Goal: Information Seeking & Learning: Learn about a topic

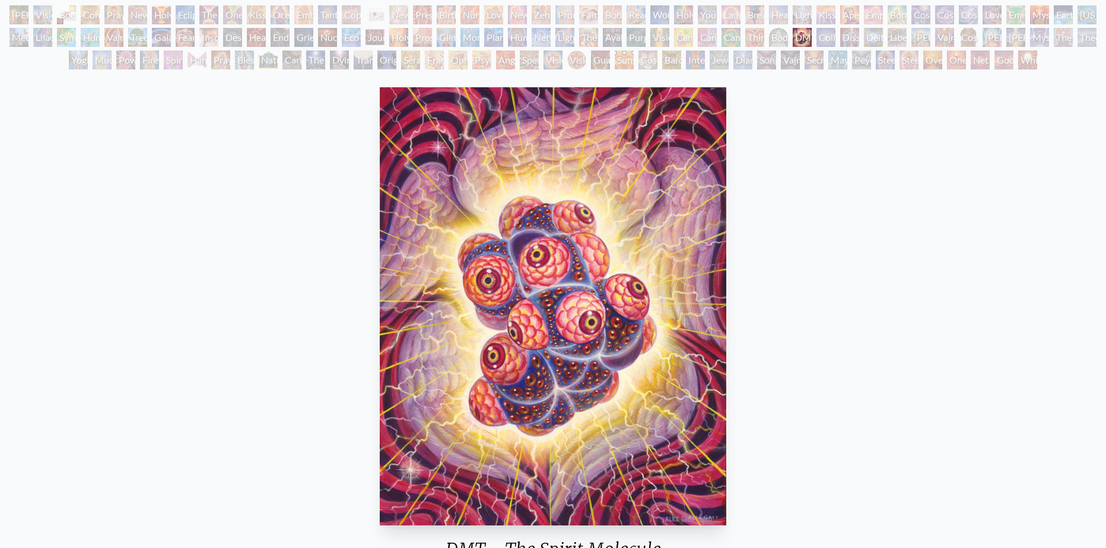
scroll to position [59, 0]
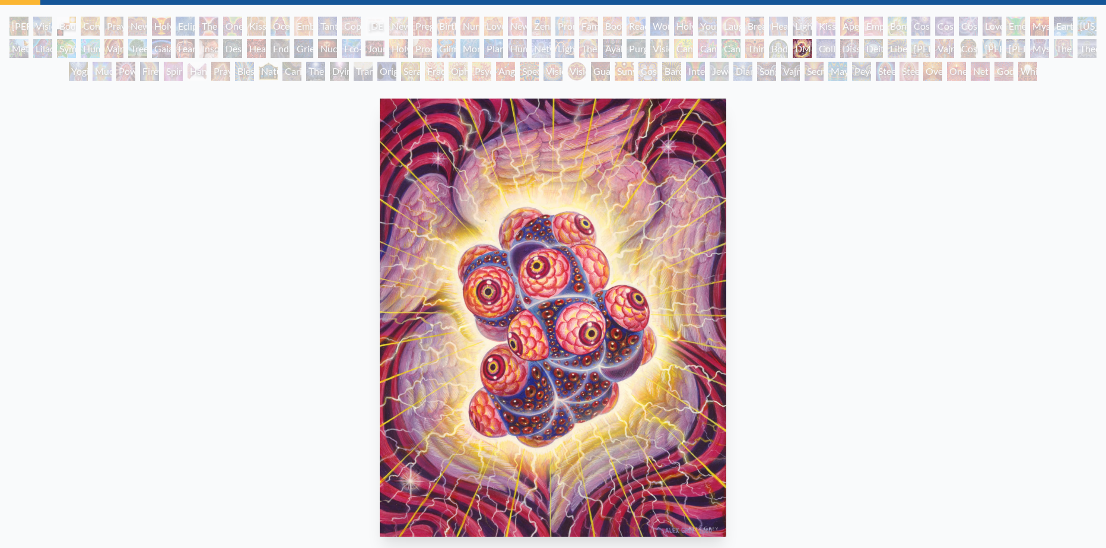
click at [906, 44] on div "Liberation Through Seeing" at bounding box center [896, 48] width 19 height 19
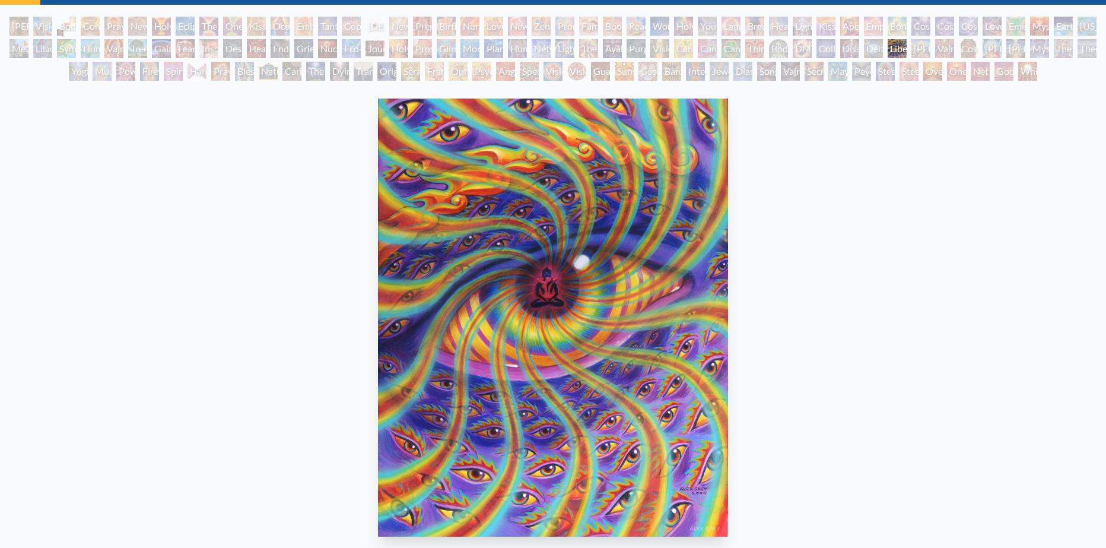
click at [906, 44] on div "Liberation Through Seeing" at bounding box center [896, 48] width 19 height 19
click at [1026, 39] on div "[PERSON_NAME] & Eve Visionary Origin of Language Body, Mind, Spirit Contemplati…" at bounding box center [553, 51] width 1106 height 68
click at [1023, 42] on div "[PERSON_NAME]" at bounding box center [1015, 48] width 19 height 19
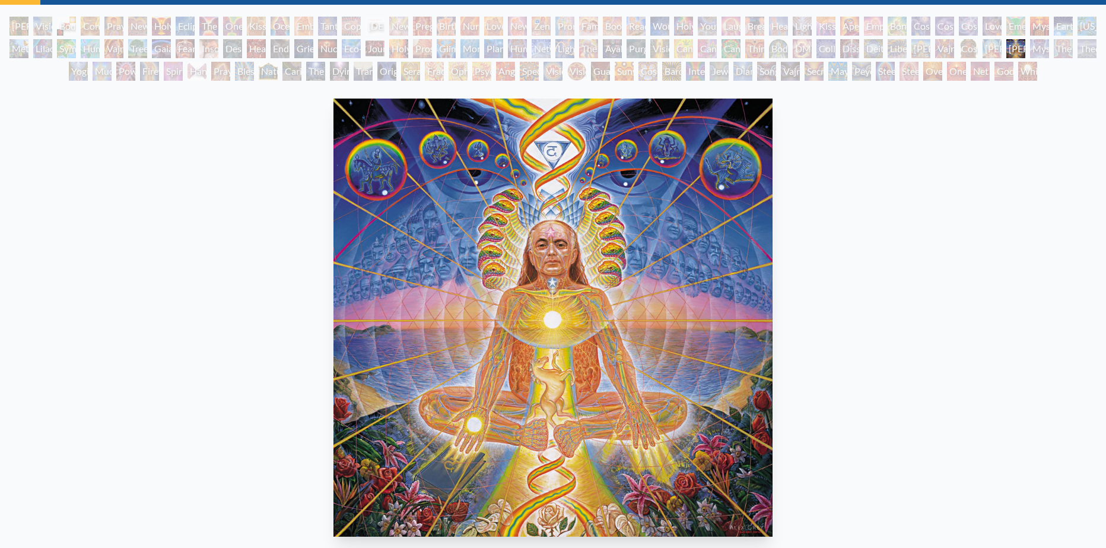
click at [591, 77] on div "Guardian of Infinite Vision" at bounding box center [600, 71] width 19 height 19
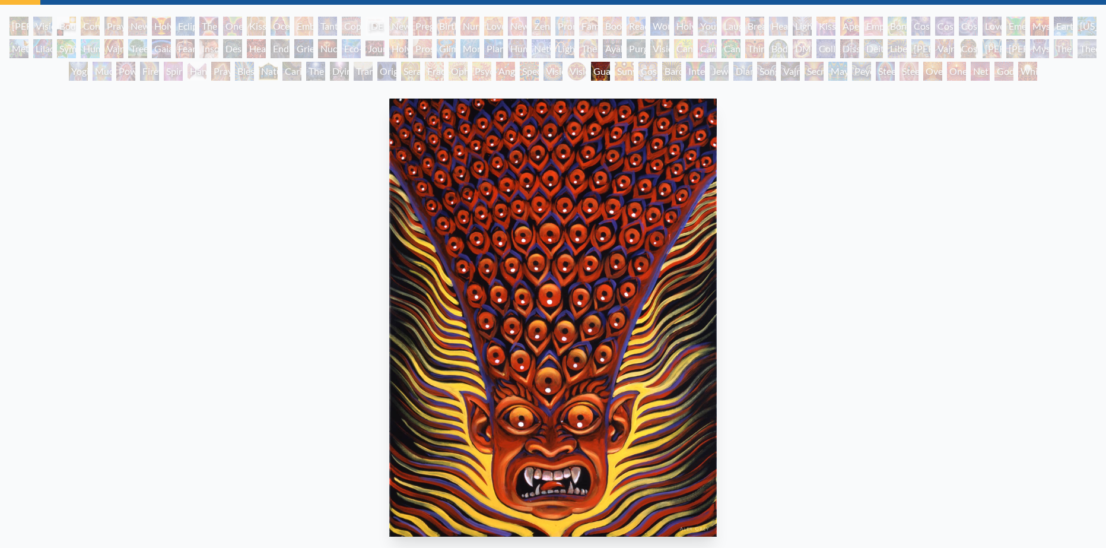
click at [520, 77] on div "Spectral Lotus" at bounding box center [529, 71] width 19 height 19
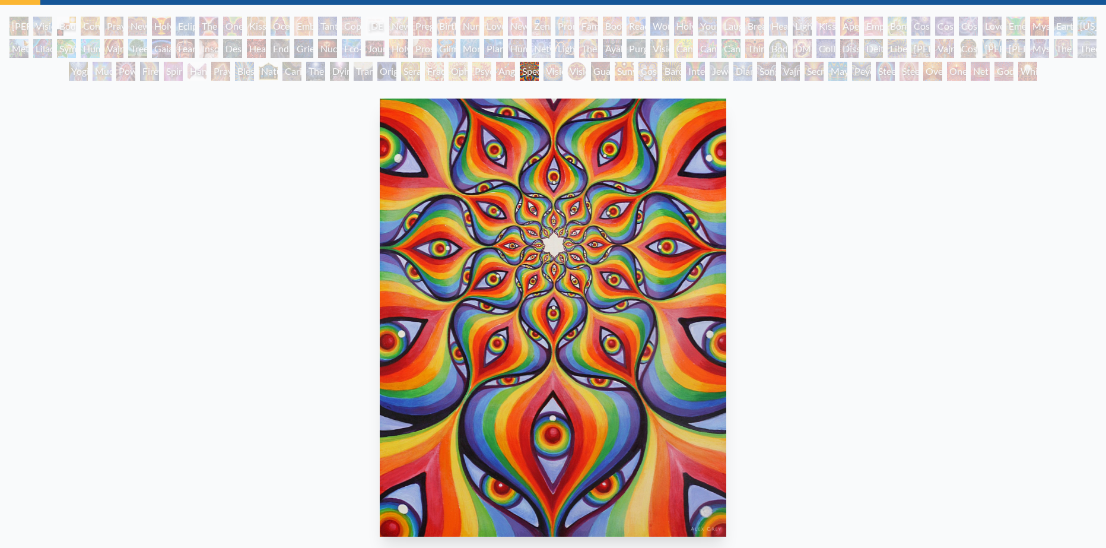
click at [405, 78] on div "Seraphic Transport Docking on the Third Eye" at bounding box center [410, 71] width 19 height 19
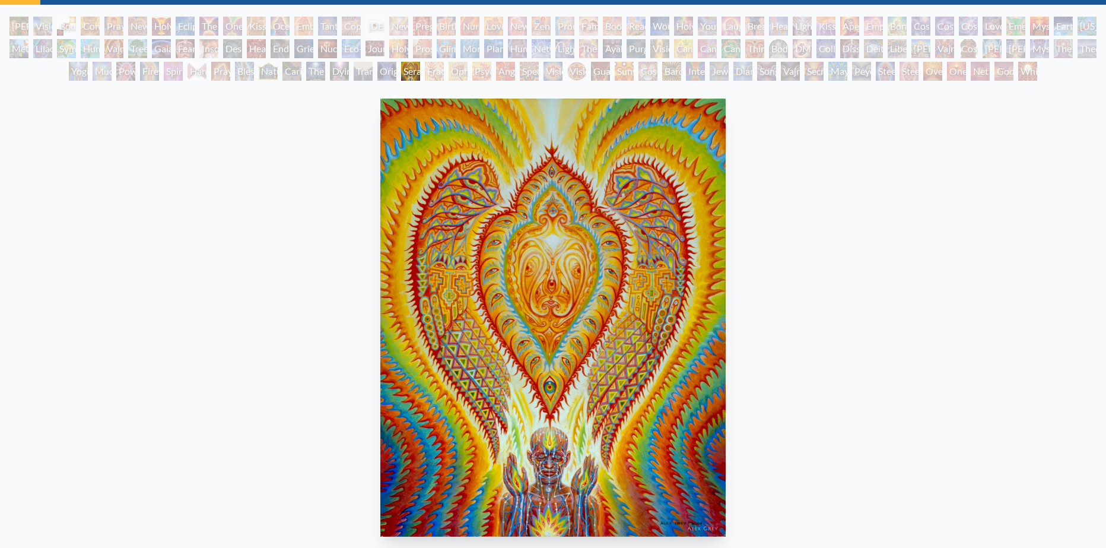
click at [306, 78] on div "The Soul Finds It's Way" at bounding box center [315, 71] width 19 height 19
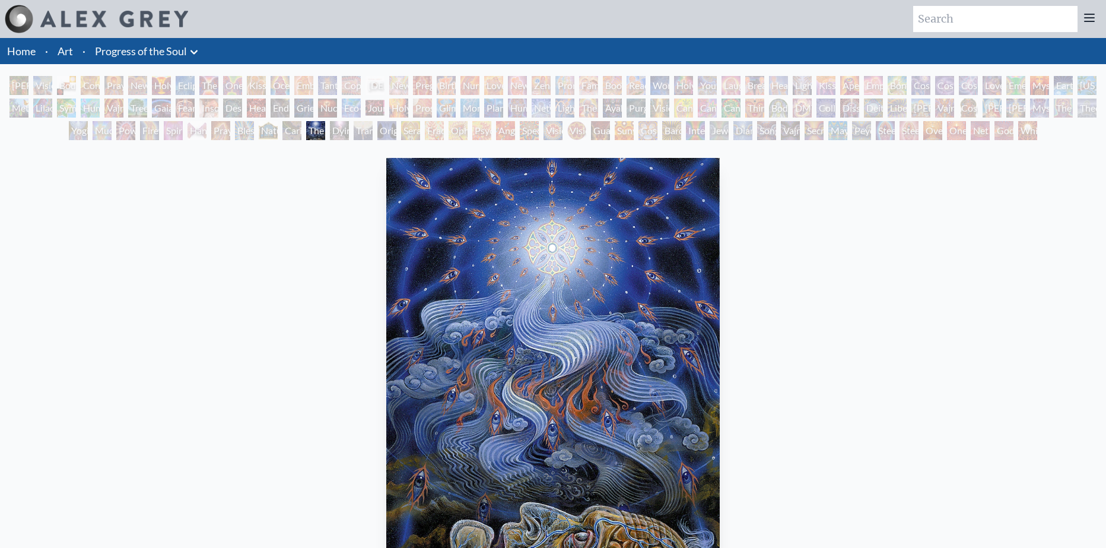
click at [180, 68] on div "Home · Art · Progress of the Soul Anatomical Drawings" at bounding box center [553, 393] width 1106 height 711
click at [157, 99] on div "Gaia" at bounding box center [161, 107] width 19 height 19
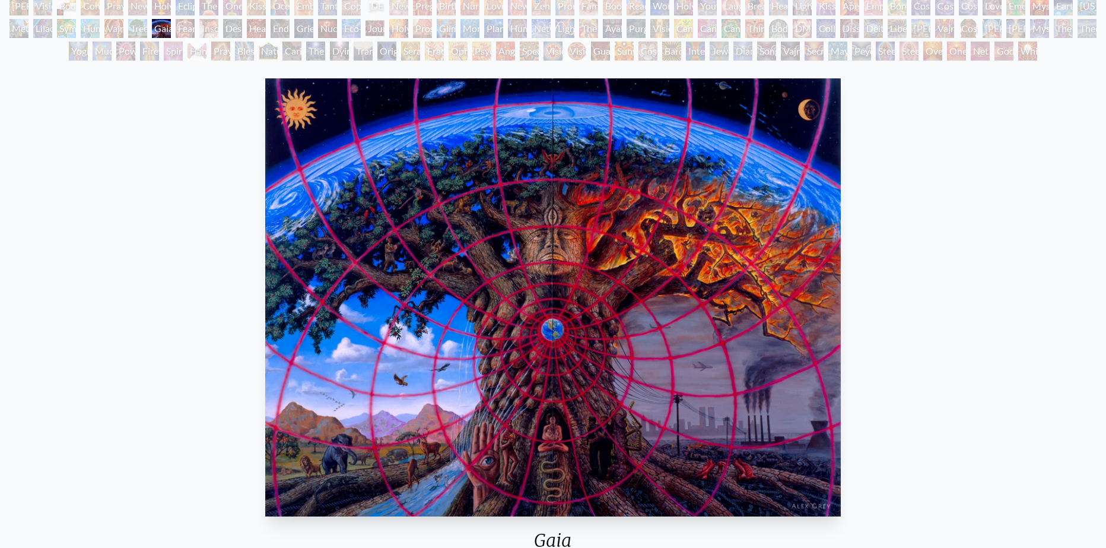
scroll to position [119, 0]
